Goal: Register for event/course

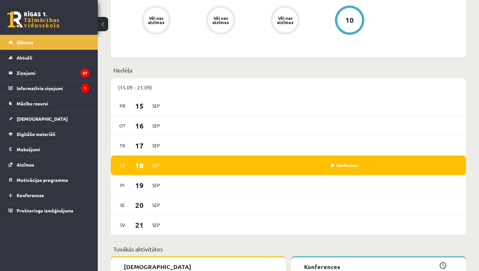
scroll to position [400, 0]
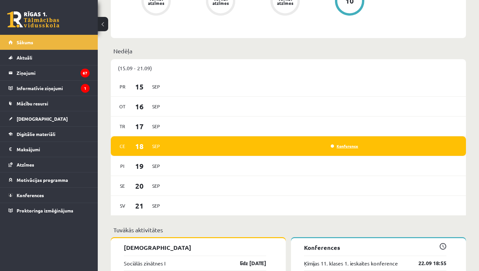
click at [342, 146] on link "Konference" at bounding box center [344, 146] width 27 height 5
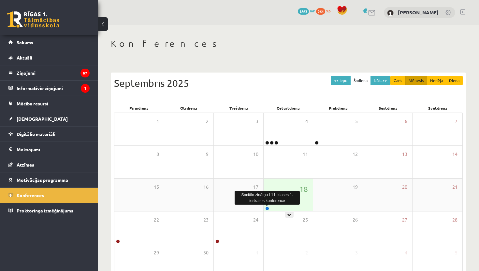
click at [267, 209] on link at bounding box center [267, 209] width 4 height 4
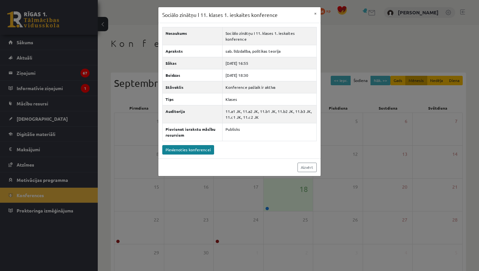
click at [200, 145] on link "Pievienoties konferencei" at bounding box center [188, 149] width 52 height 9
click at [317, 13] on button "×" at bounding box center [315, 13] width 10 height 12
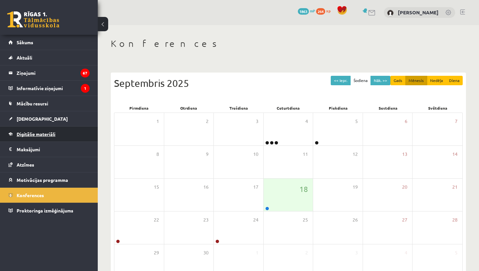
click at [41, 134] on span "Digitālie materiāli" at bounding box center [36, 134] width 39 height 6
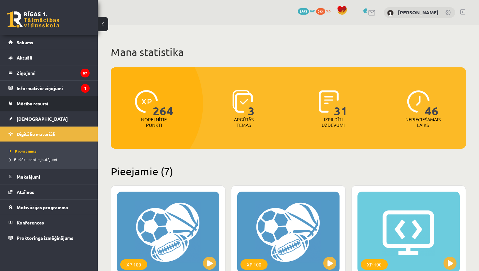
click at [43, 101] on span "Mācību resursi" at bounding box center [33, 104] width 32 height 6
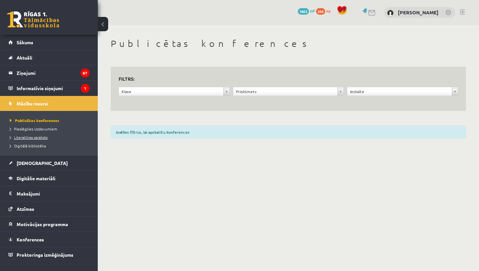
click at [45, 137] on span "Literatūras saraksts" at bounding box center [29, 137] width 38 height 5
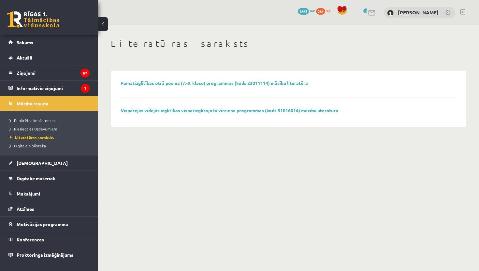
click at [43, 148] on link "Digitālā bibliotēka" at bounding box center [50, 146] width 81 height 6
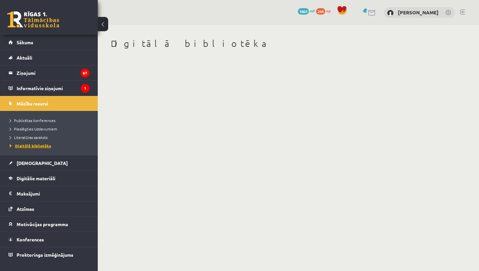
click at [43, 148] on span "Digitālā bibliotēka" at bounding box center [30, 145] width 41 height 5
click at [11, 146] on span "Digitālā bibliotēka" at bounding box center [30, 145] width 41 height 5
click at [28, 59] on span "Aktuāli" at bounding box center [25, 58] width 16 height 6
